Goal: Check status: Check status

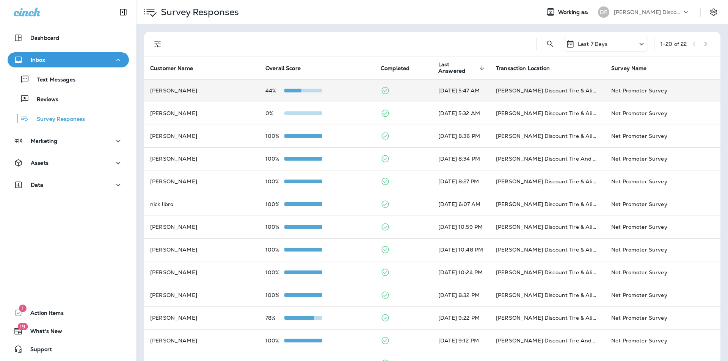
click at [331, 90] on div "44%" at bounding box center [316, 91] width 103 height 6
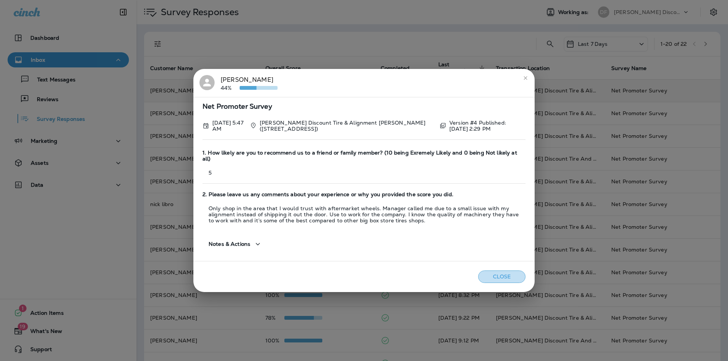
click at [501, 279] on button "Close" at bounding box center [501, 277] width 47 height 13
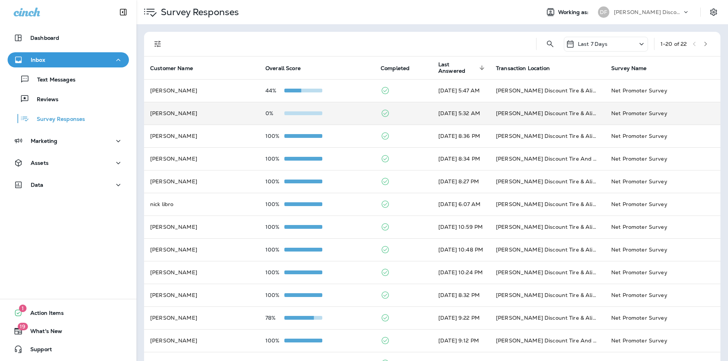
click at [244, 110] on td "[PERSON_NAME]" at bounding box center [201, 113] width 115 height 23
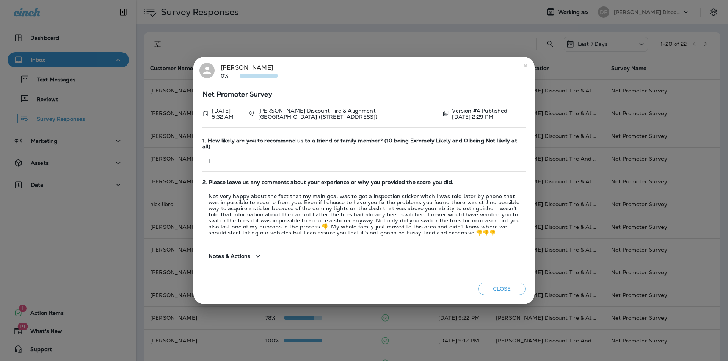
click at [514, 287] on button "Close" at bounding box center [501, 289] width 47 height 13
